Goal: Find specific page/section: Find specific page/section

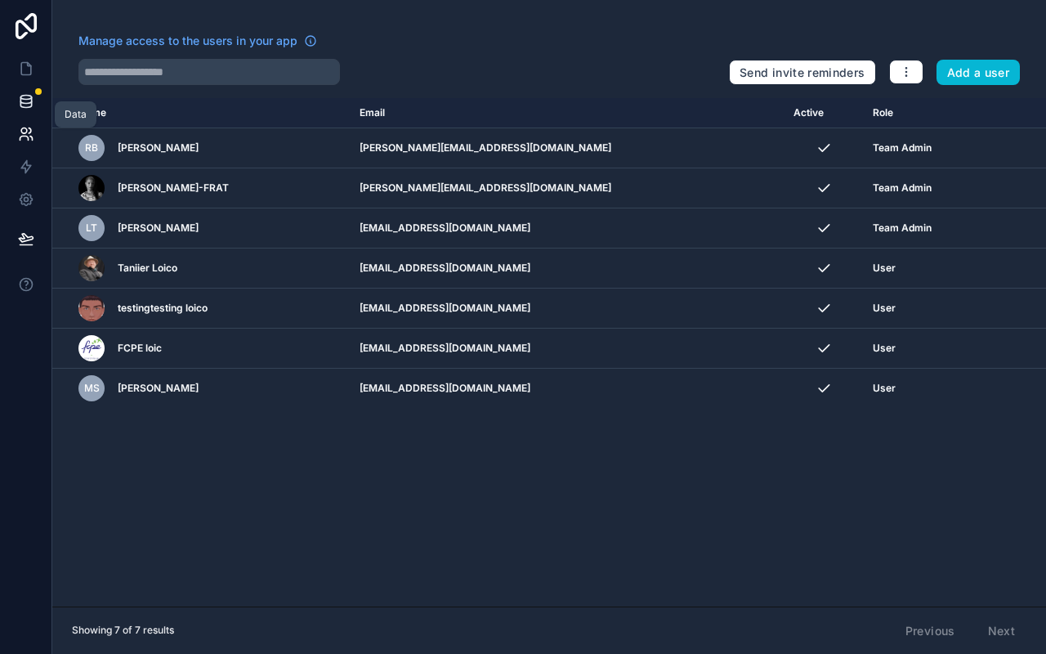
click at [30, 93] on icon at bounding box center [26, 101] width 16 height 16
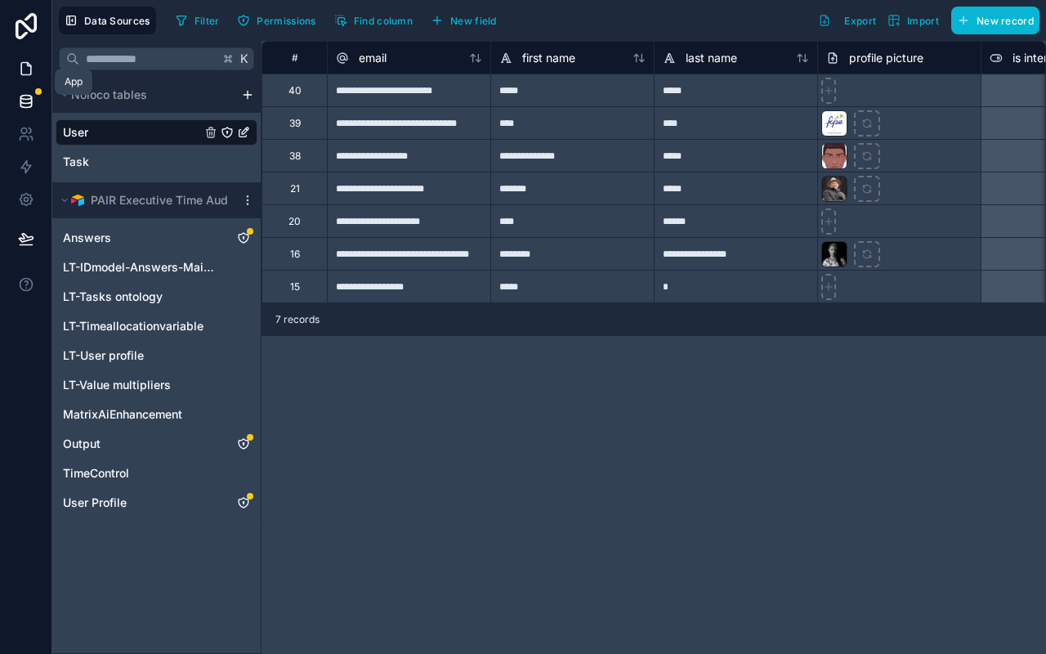
click at [34, 65] on link at bounding box center [25, 68] width 51 height 33
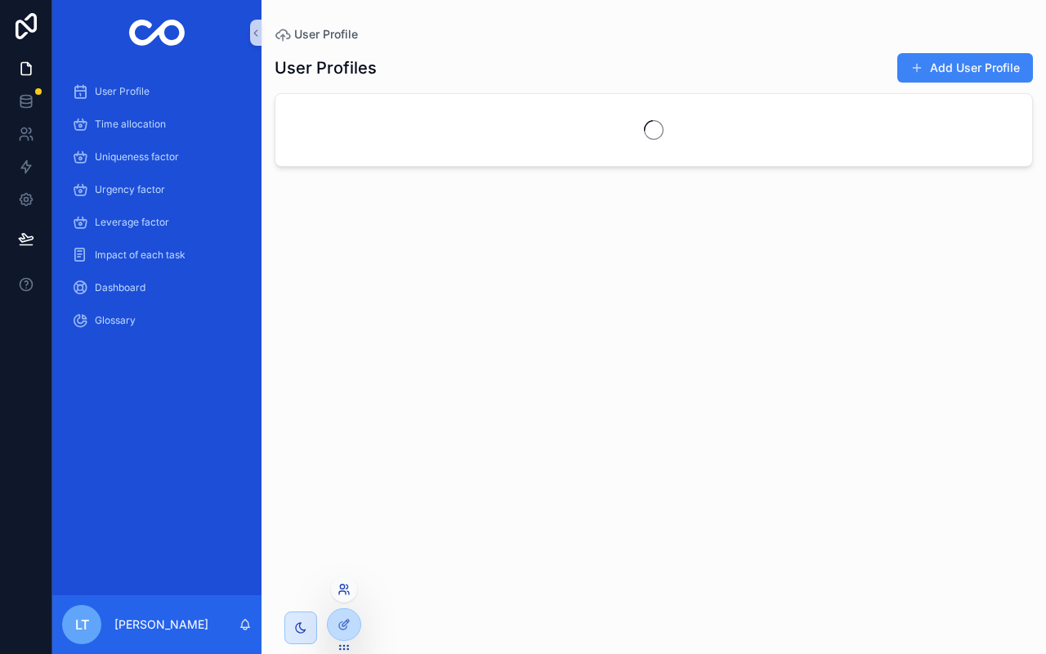
click at [342, 592] on icon at bounding box center [343, 589] width 13 height 13
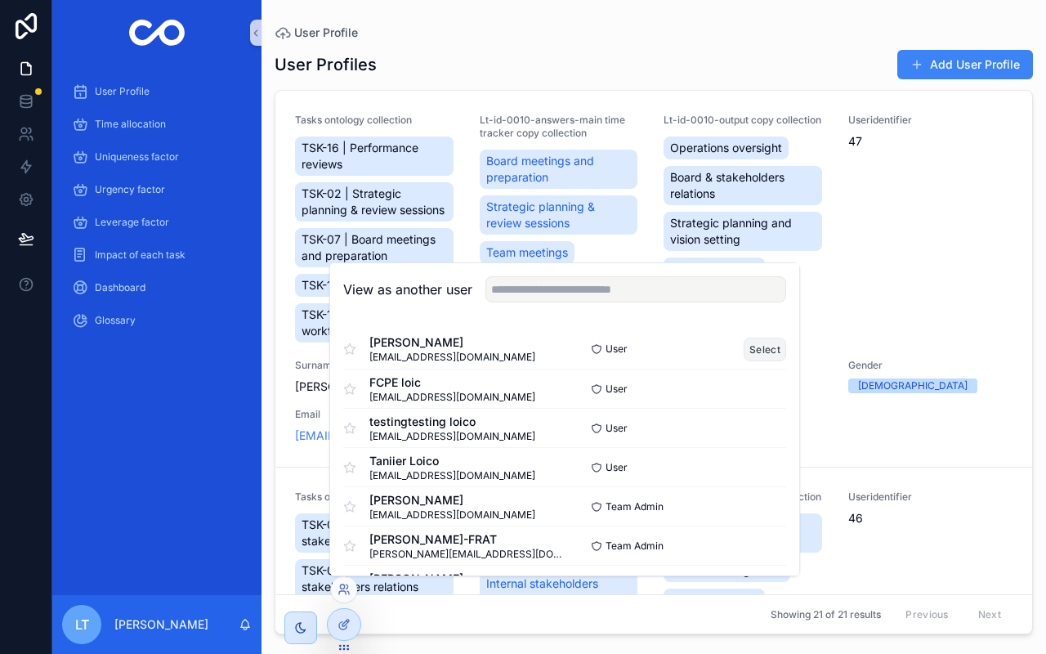
click at [766, 349] on button "Select" at bounding box center [764, 349] width 42 height 24
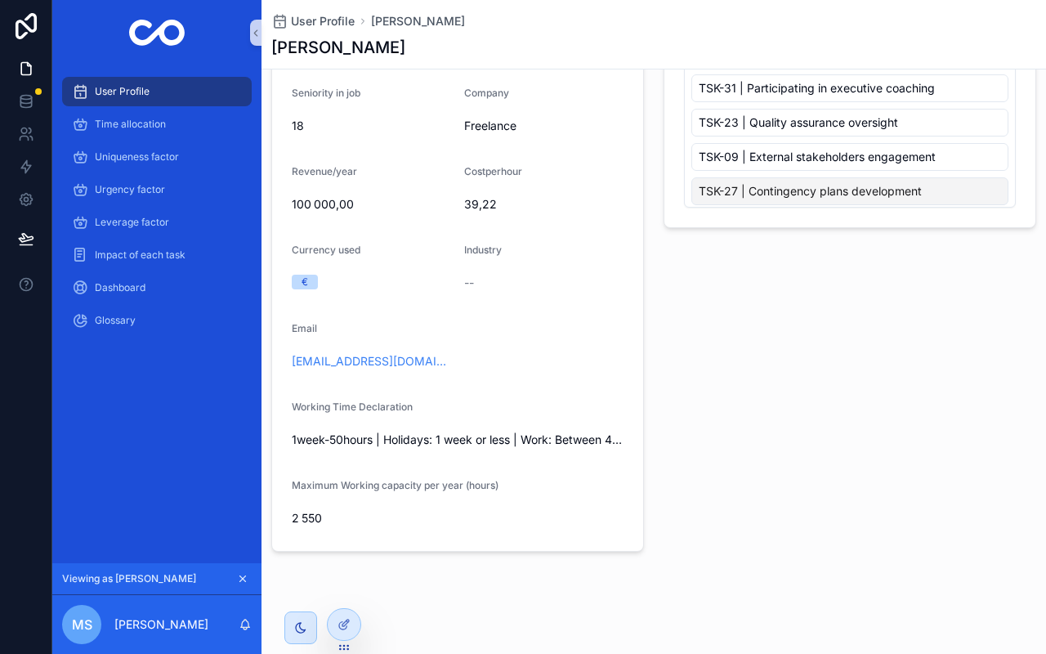
scroll to position [274, 0]
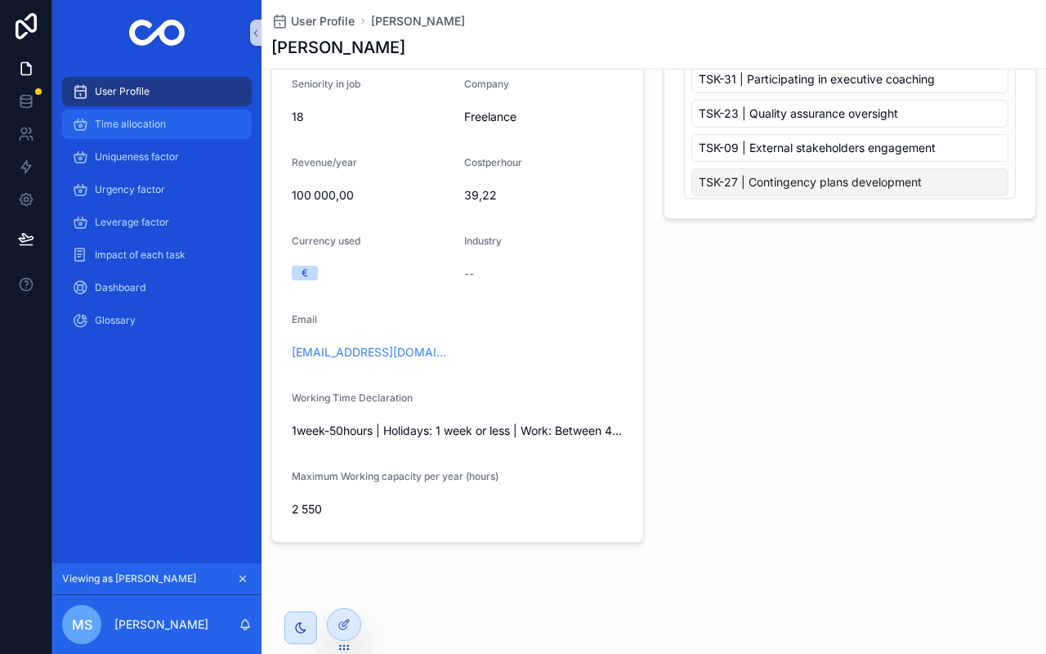
click at [151, 134] on div "Time allocation" at bounding box center [157, 124] width 170 height 26
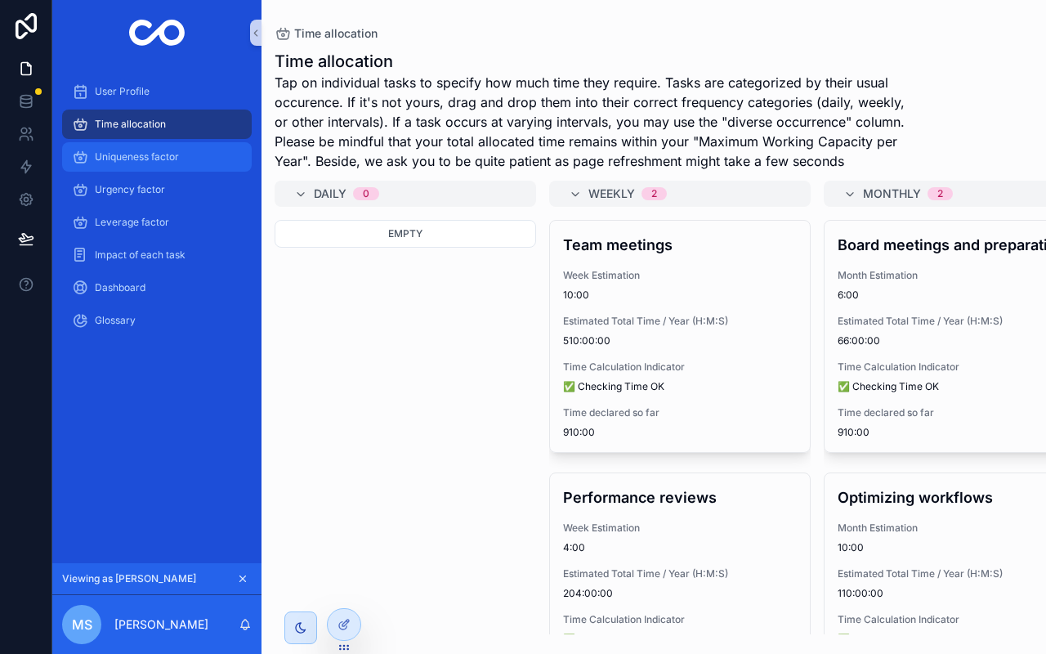
click at [156, 155] on span "Uniqueness factor" at bounding box center [137, 156] width 84 height 13
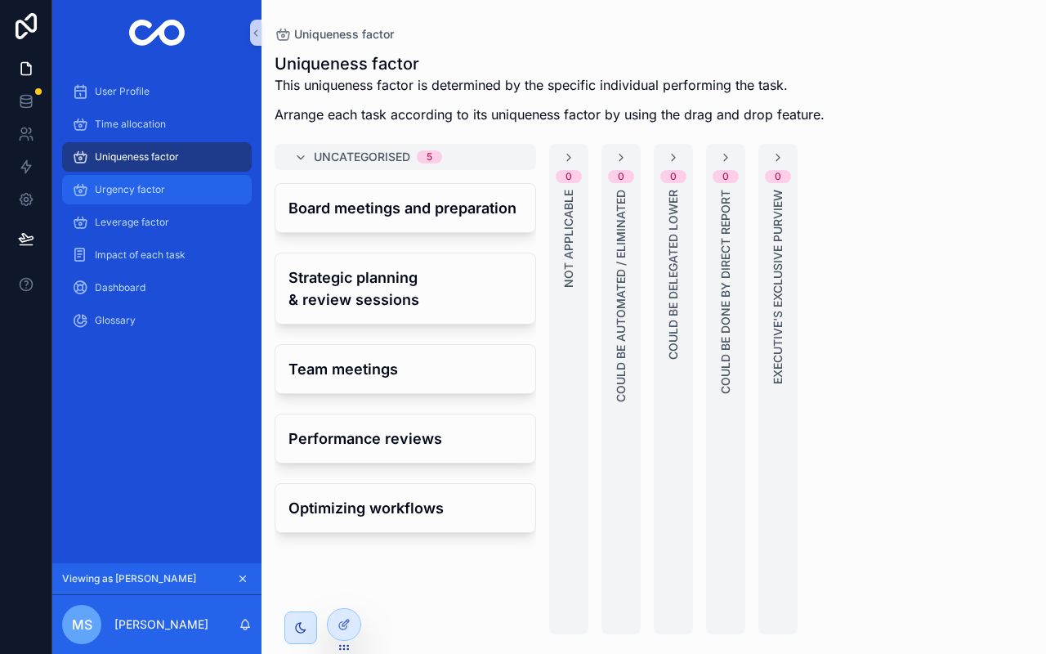
click at [156, 187] on span "Urgency factor" at bounding box center [130, 189] width 70 height 13
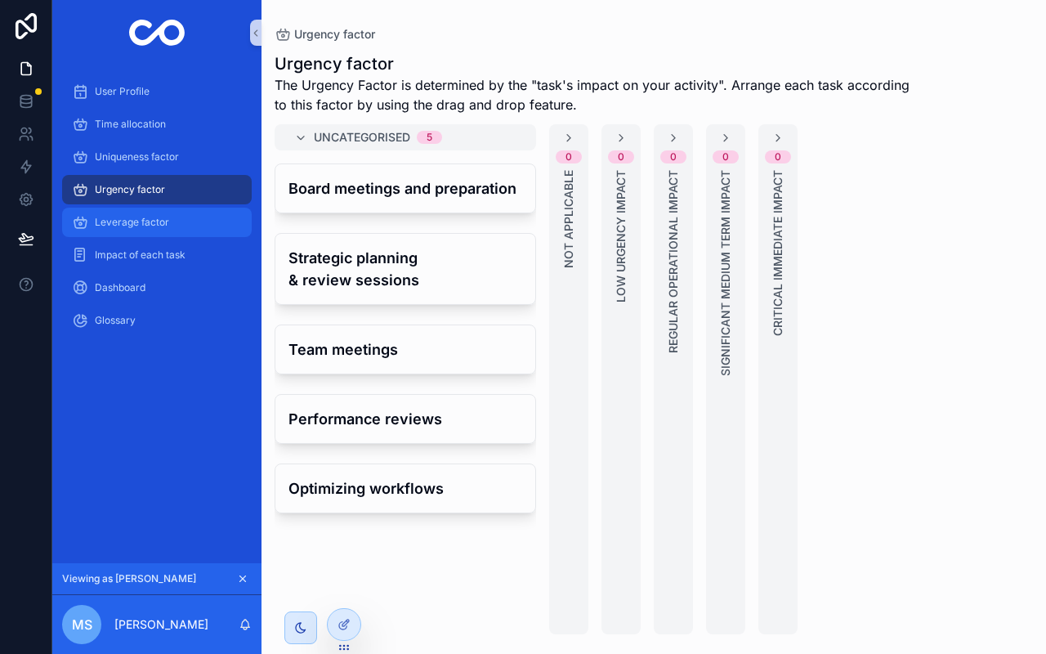
click at [150, 227] on span "Leverage factor" at bounding box center [132, 222] width 74 height 13
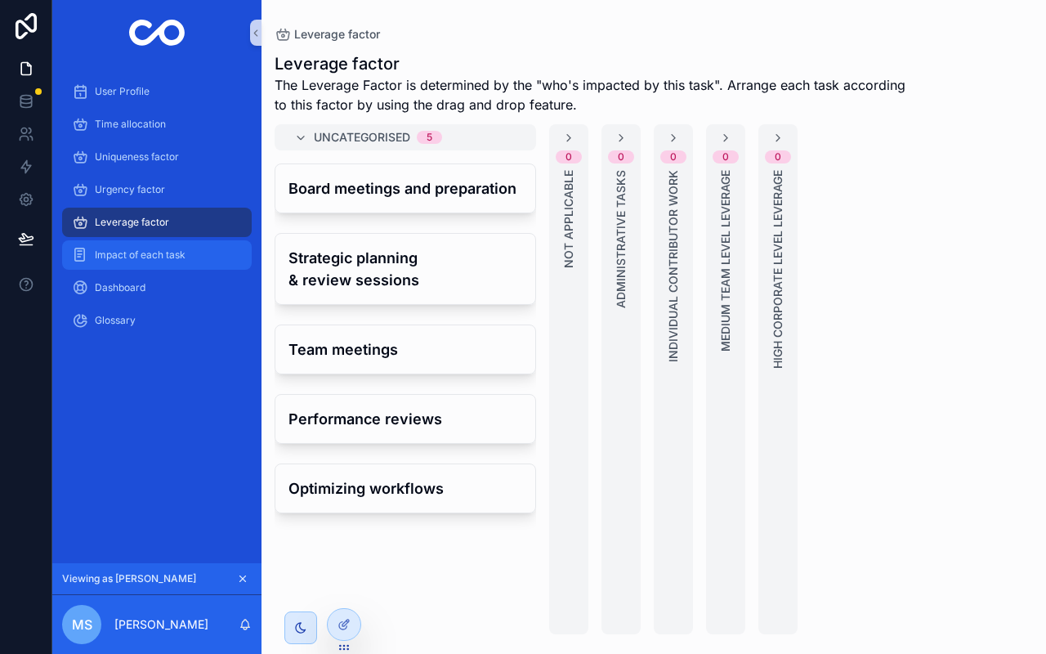
click at [141, 251] on span "Impact of each task" at bounding box center [140, 254] width 91 height 13
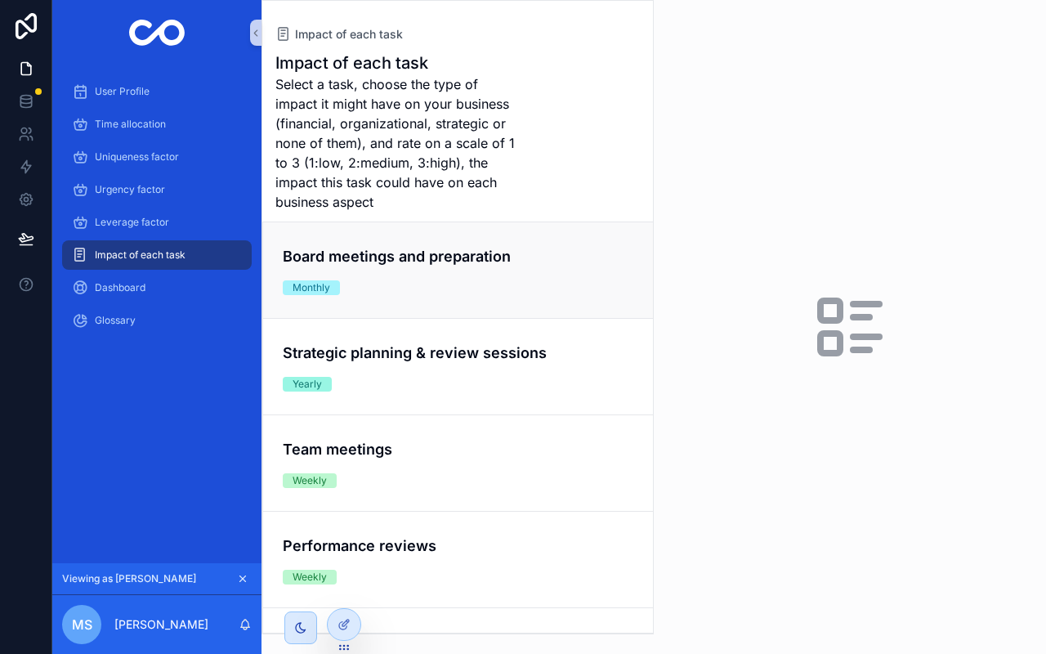
click at [417, 284] on div "Board meetings and preparation Monthly" at bounding box center [458, 270] width 350 height 50
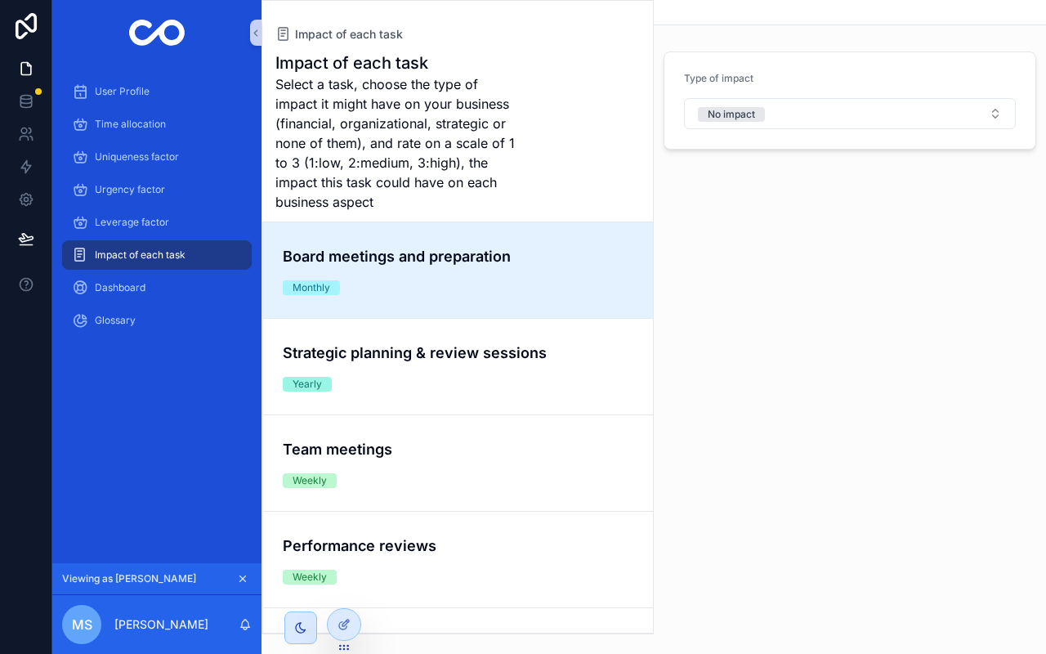
click at [248, 578] on icon "scrollable content" at bounding box center [242, 578] width 11 height 11
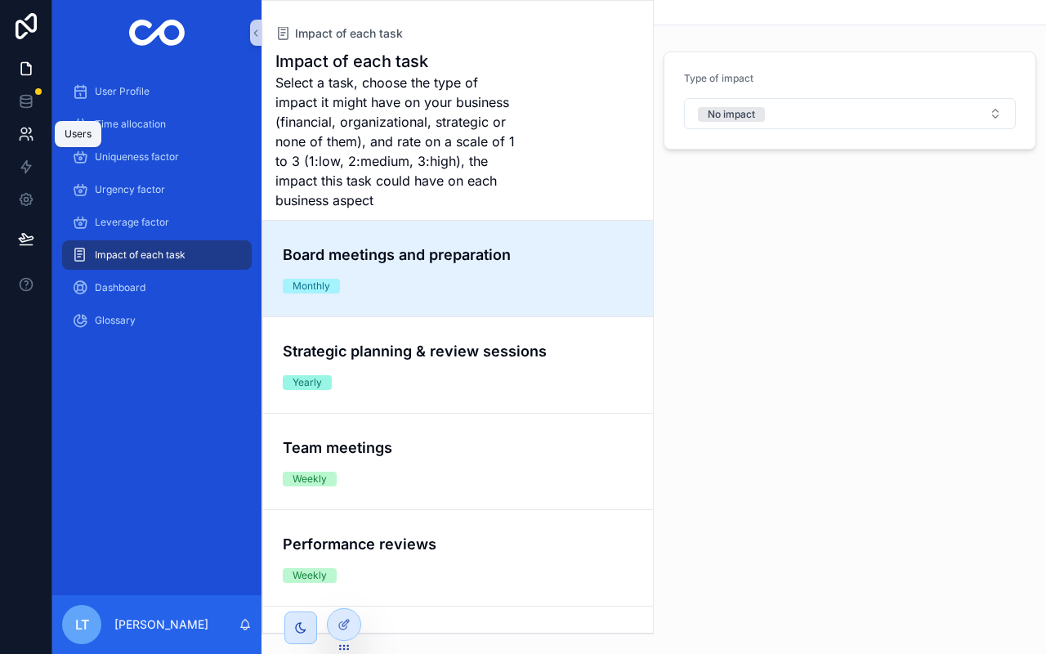
click at [33, 141] on link at bounding box center [25, 134] width 51 height 33
